Goal: Task Accomplishment & Management: Manage account settings

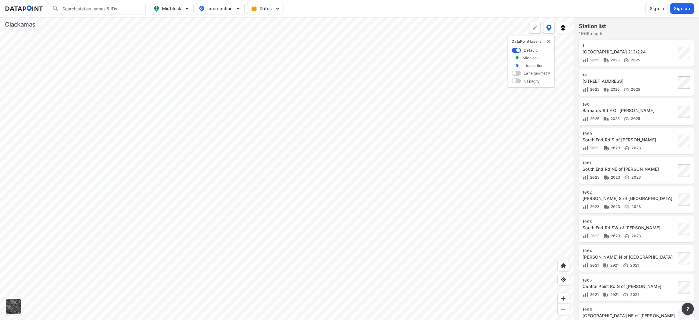
click at [653, 7] on span "Sign in" at bounding box center [656, 9] width 14 height 6
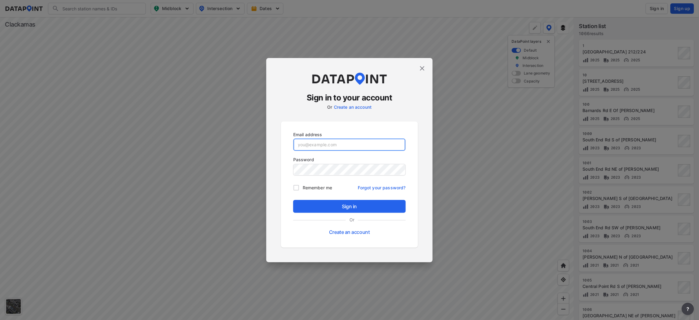
type input "[PERSON_NAME][EMAIL_ADDRESS][DOMAIN_NAME]"
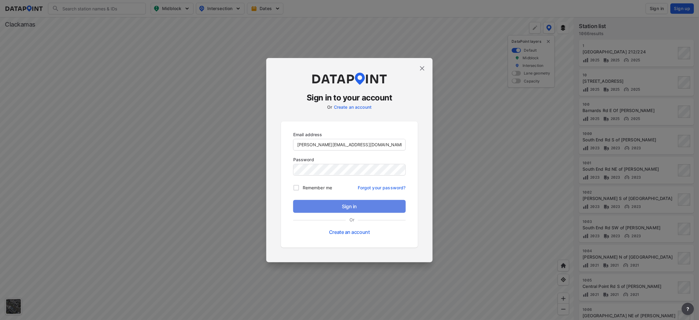
click at [356, 208] on span "Sign in" at bounding box center [349, 206] width 103 height 7
